Goal: Task Accomplishment & Management: Complete application form

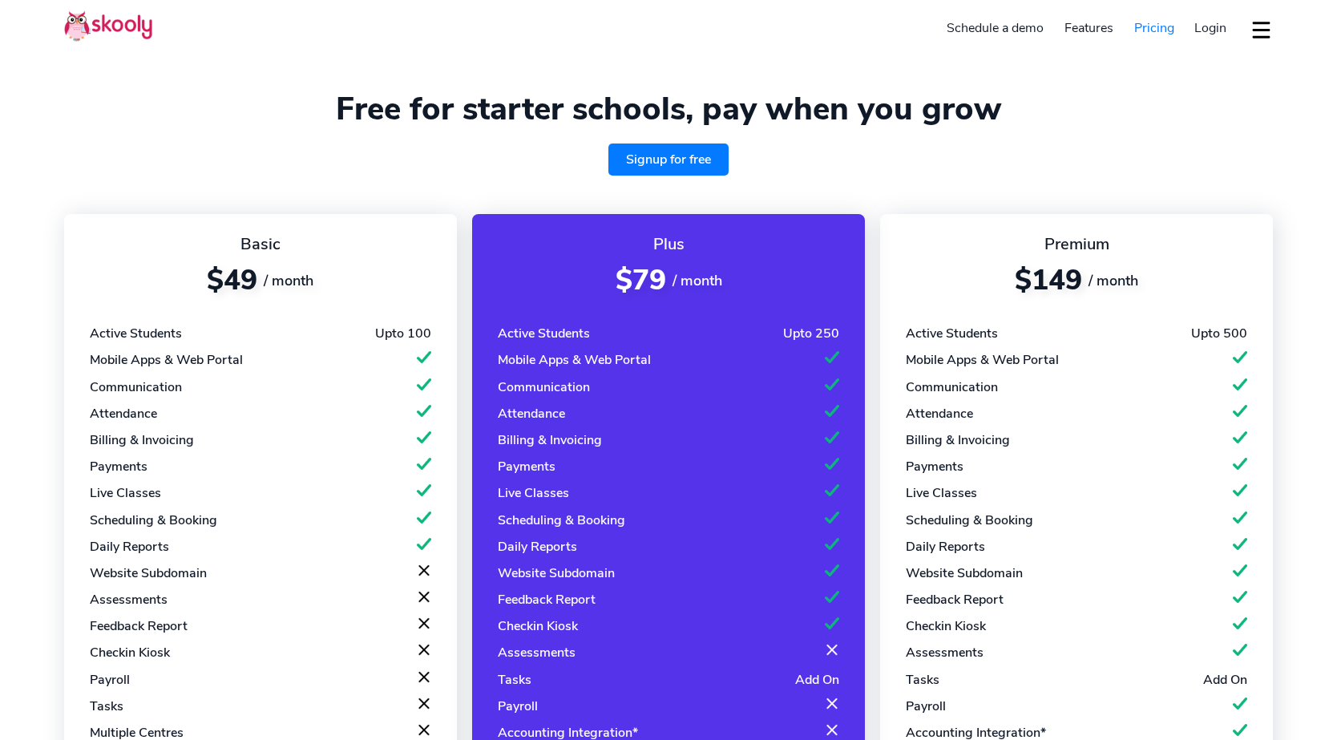
select select "en"
select select "65"
select select "[GEOGRAPHIC_DATA]"
select select "[GEOGRAPHIC_DATA]/[GEOGRAPHIC_DATA]"
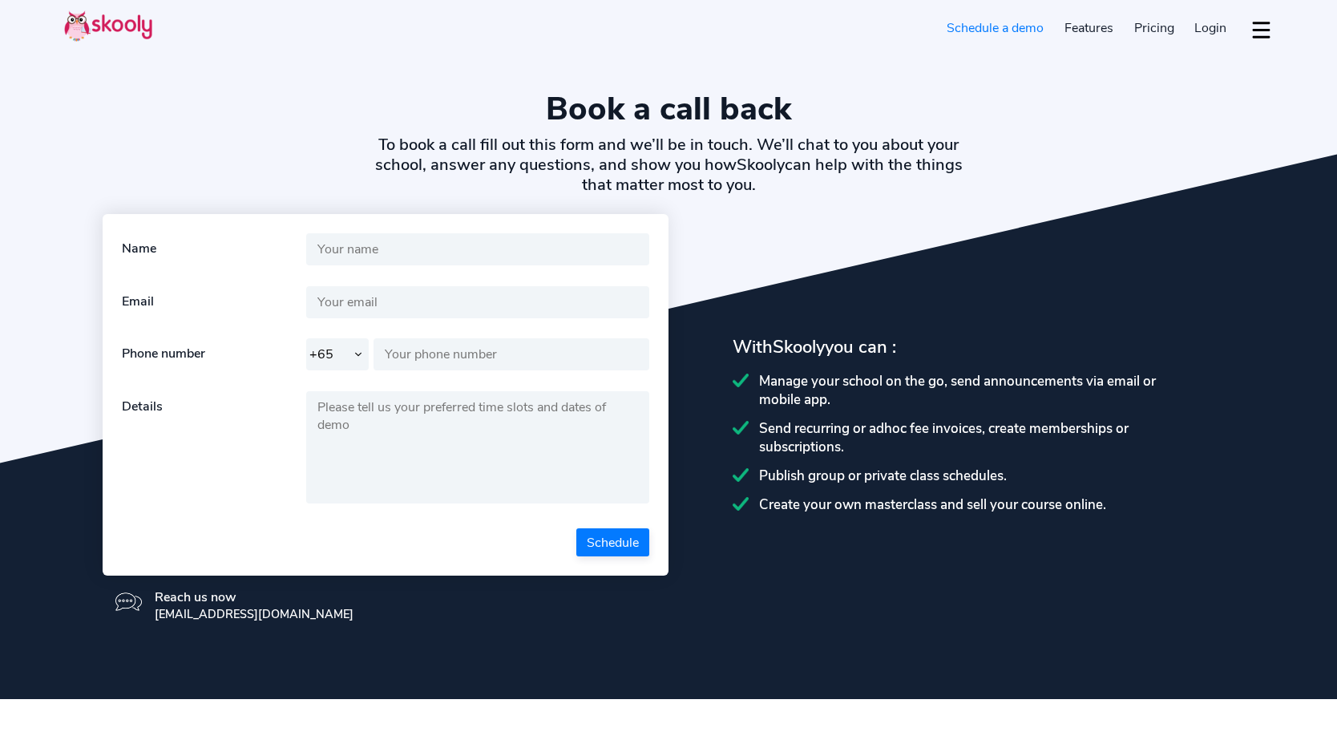
select select "65"
select select "en"
select select "65"
select select "[GEOGRAPHIC_DATA]"
select select "[GEOGRAPHIC_DATA]/[GEOGRAPHIC_DATA]"
